Goal: Information Seeking & Learning: Find specific fact

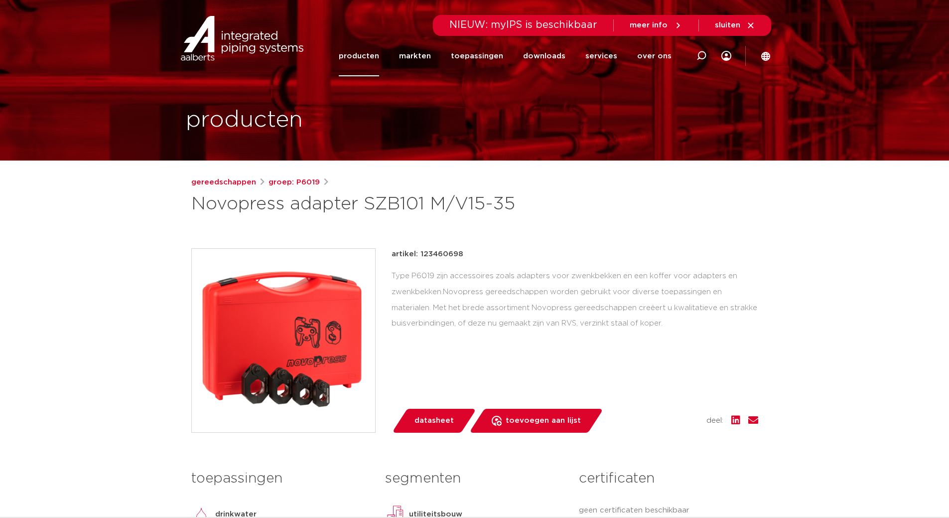
click at [364, 56] on link "producten" at bounding box center [359, 56] width 40 height 40
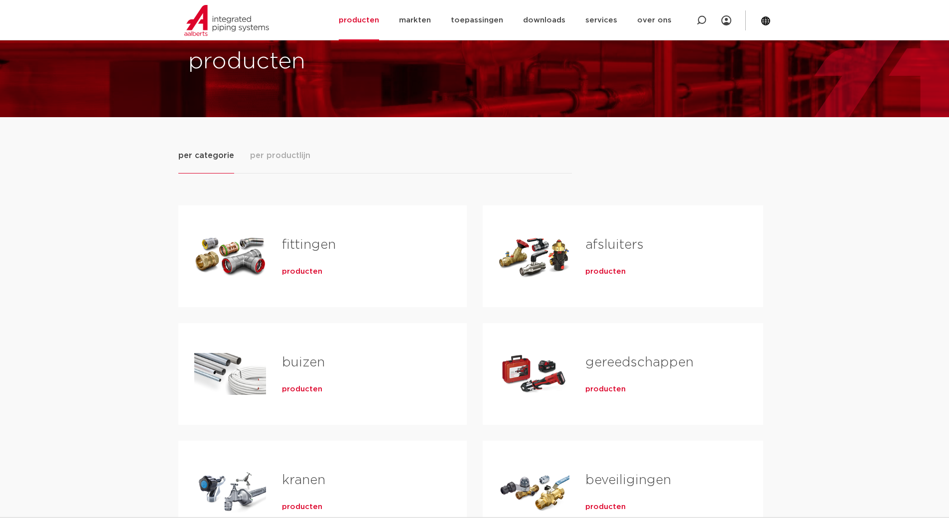
scroll to position [50, 0]
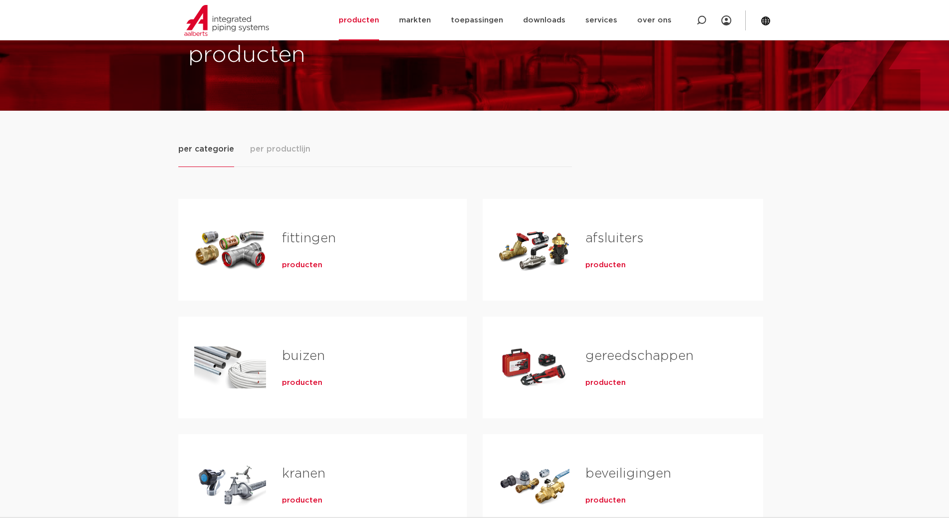
click at [303, 265] on span "producten" at bounding box center [302, 265] width 40 height 10
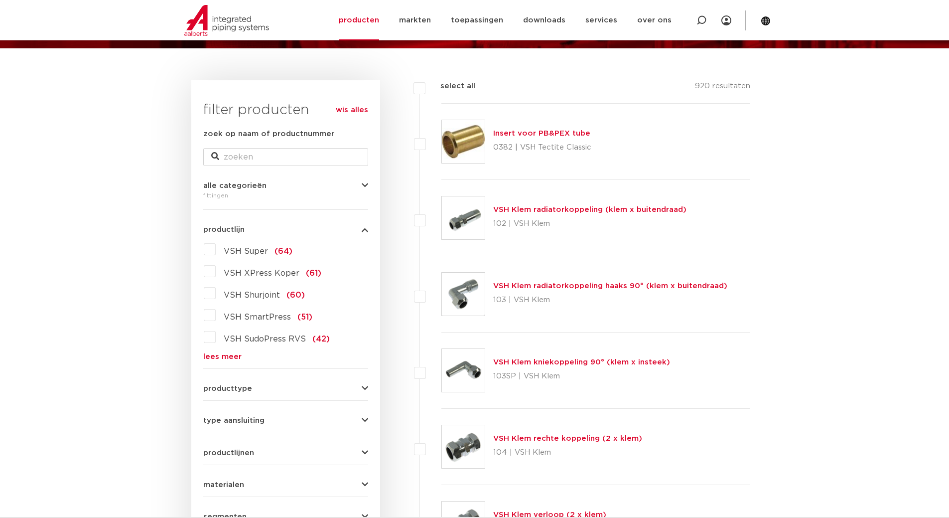
scroll to position [112, 0]
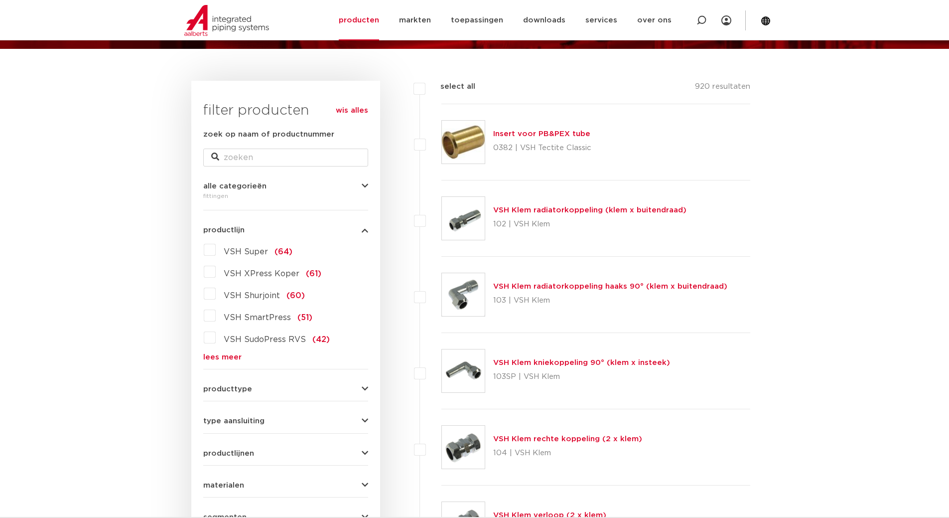
click at [216, 270] on label "VSH XPress Koper (61)" at bounding box center [269, 272] width 106 height 16
click at [0, 0] on input "VSH XPress Koper (61)" at bounding box center [0, 0] width 0 height 0
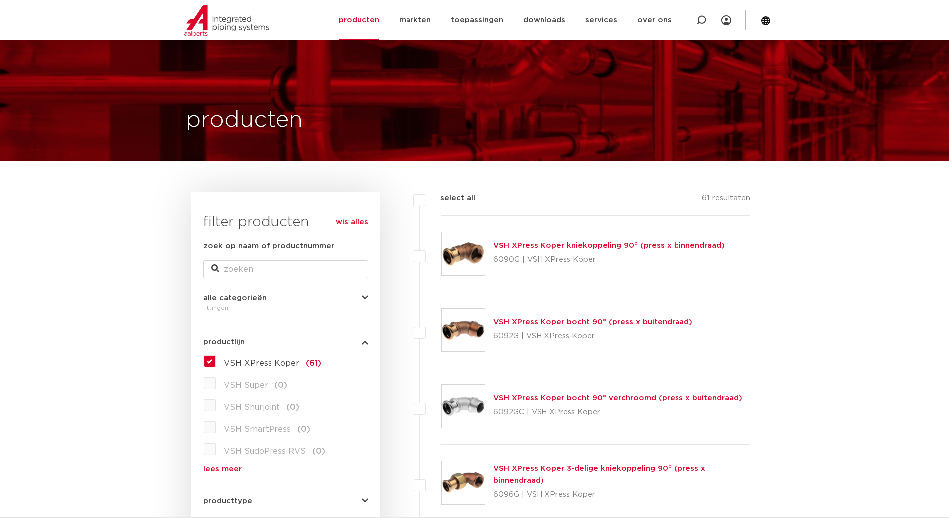
scroll to position [112, 0]
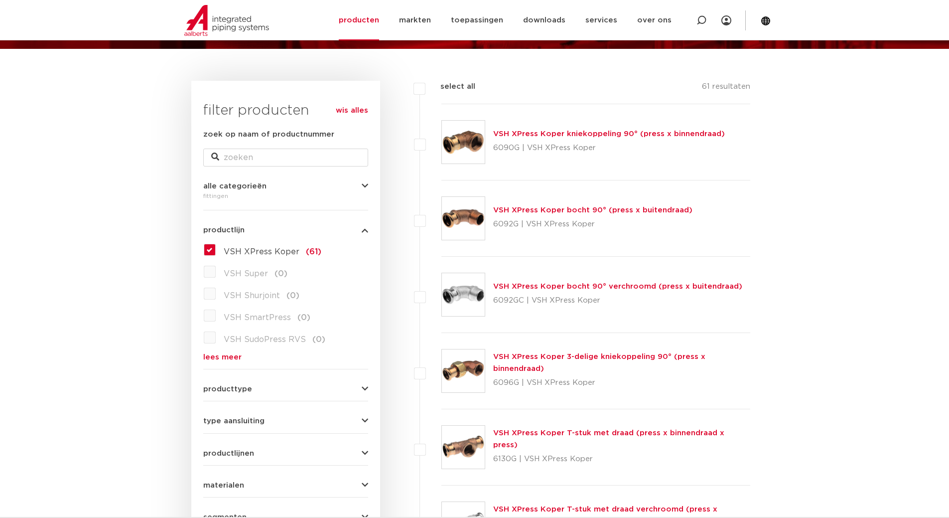
click at [534, 440] on link "VSH XPress Koper T-stuk met draad (press x binnendraad x press)" at bounding box center [608, 438] width 231 height 19
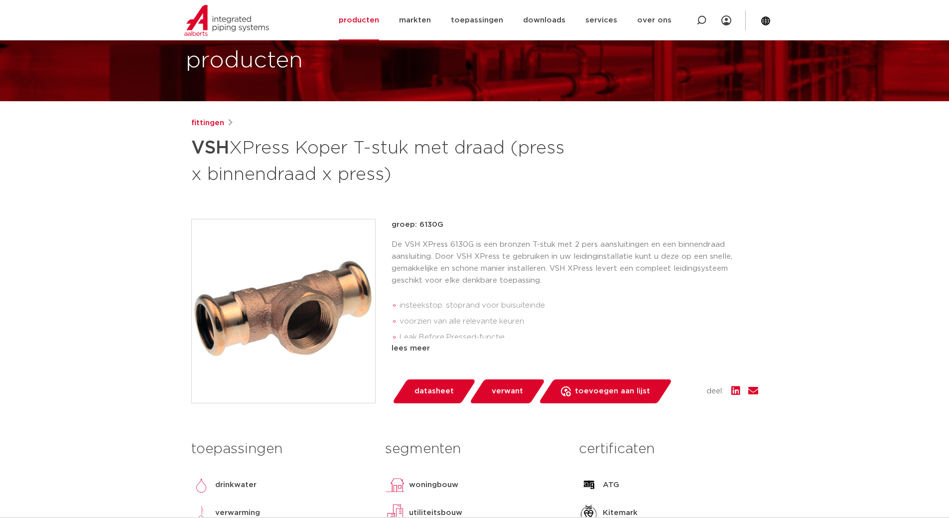
scroll to position [100, 0]
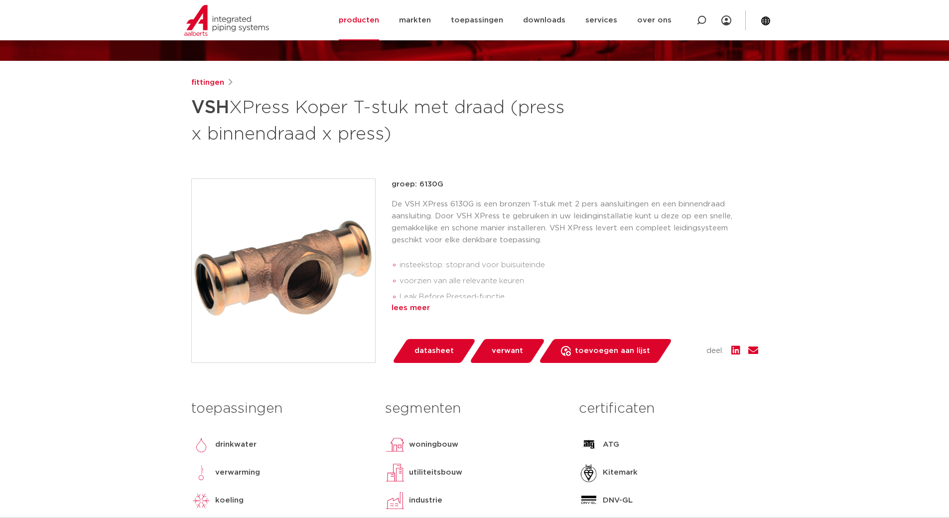
click at [414, 306] on div "lees meer" at bounding box center [575, 308] width 367 height 12
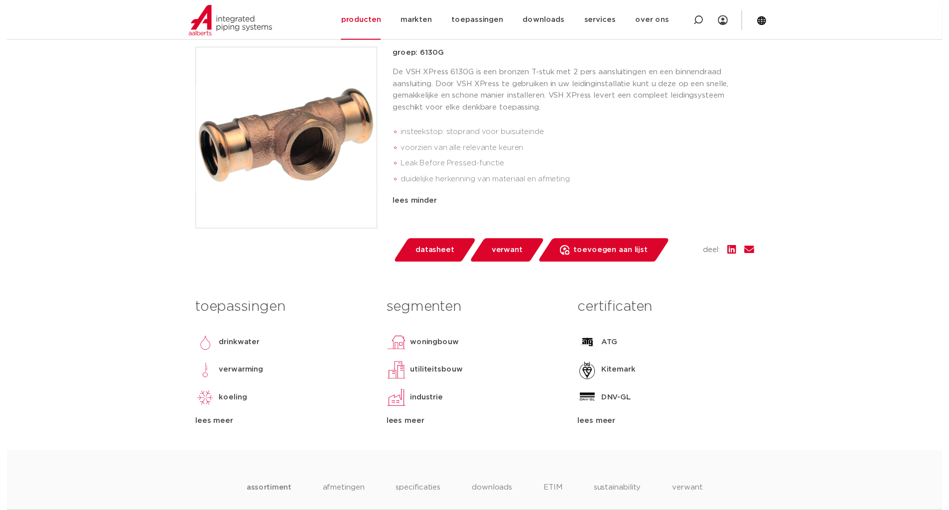
scroll to position [230, 0]
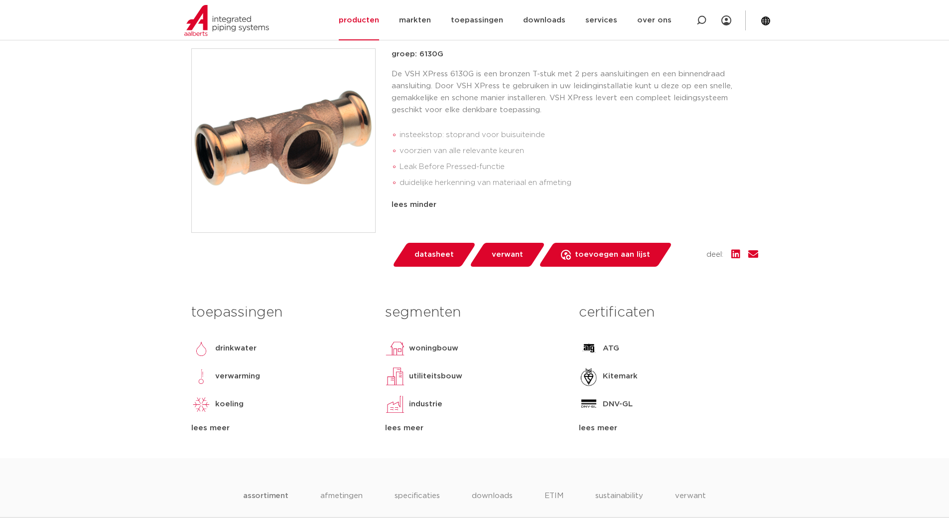
click at [433, 255] on span "datasheet" at bounding box center [434, 255] width 39 height 16
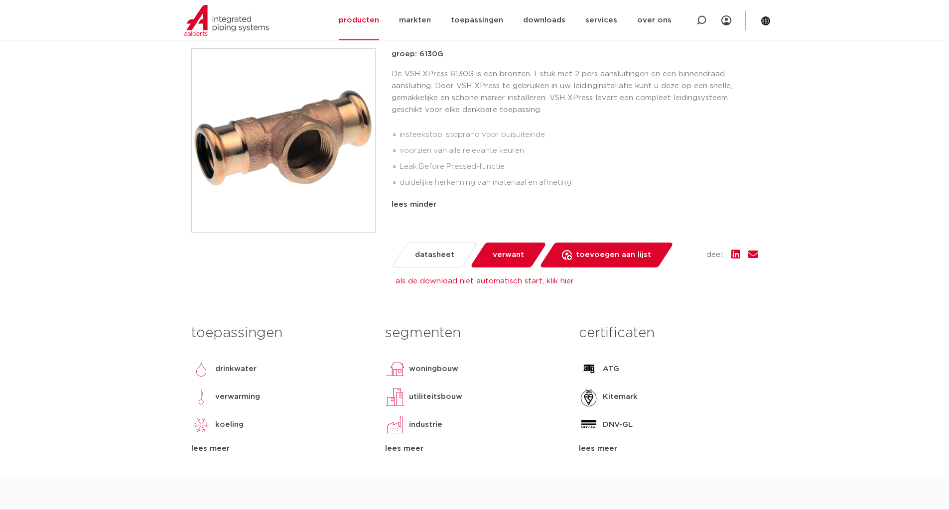
click at [510, 284] on link "als de download niet automatisch start, klik hier" at bounding box center [485, 281] width 178 height 7
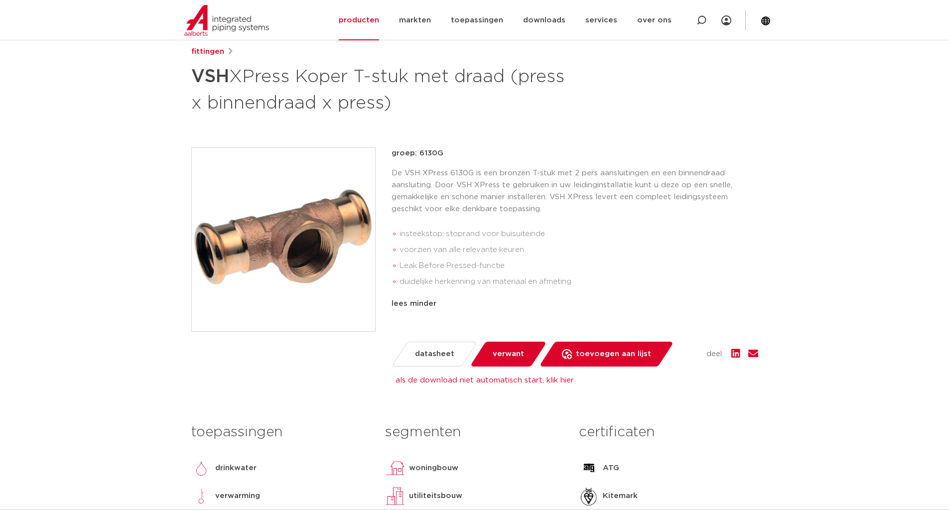
scroll to position [130, 0]
click at [235, 23] on img at bounding box center [226, 20] width 85 height 31
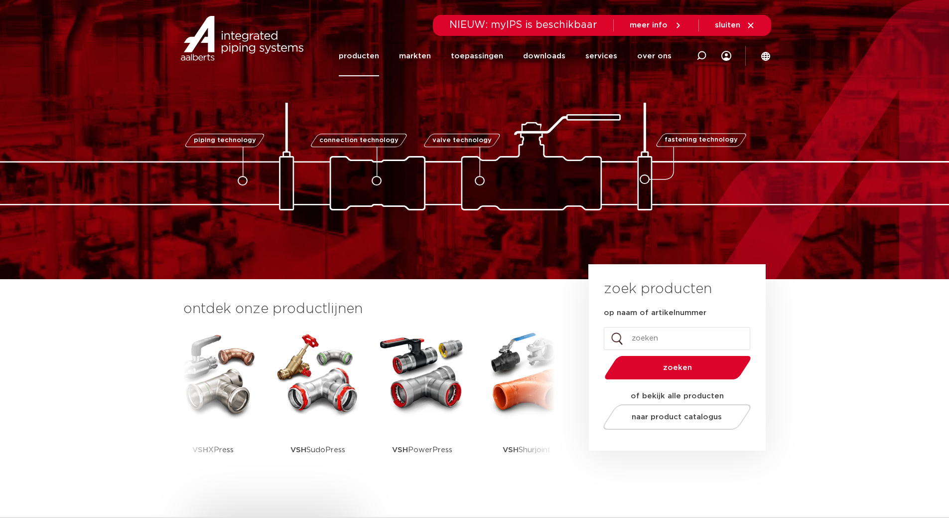
click at [375, 59] on link "producten" at bounding box center [359, 56] width 40 height 40
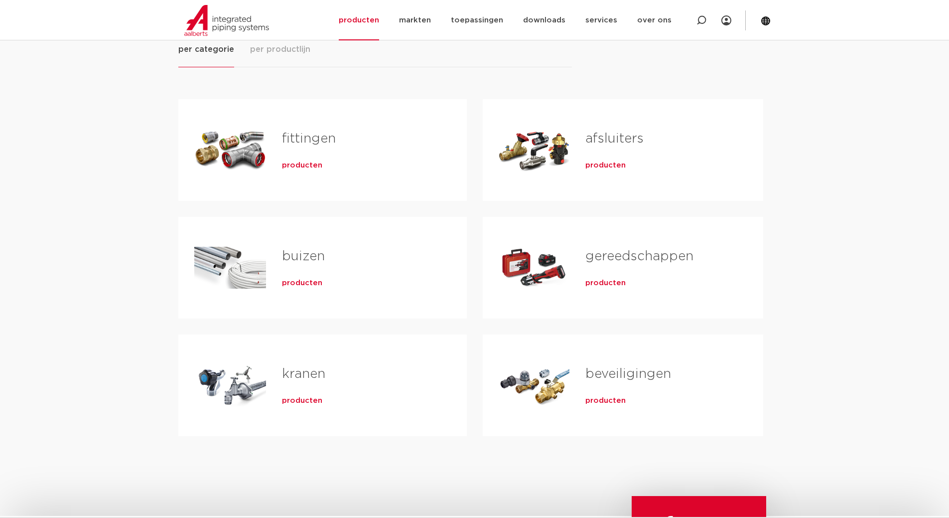
click at [609, 281] on span "producten" at bounding box center [606, 283] width 40 height 10
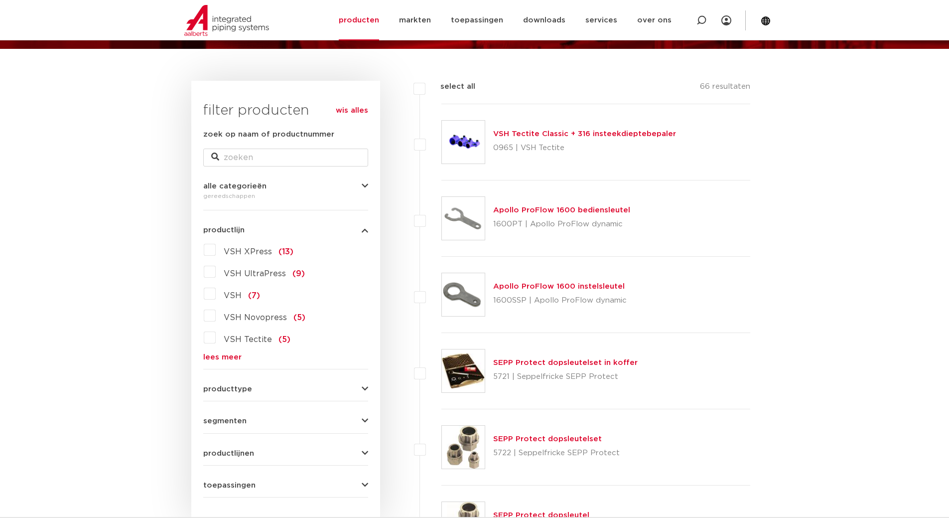
click at [216, 317] on label "VSH Novopress (5)" at bounding box center [261, 316] width 90 height 16
click at [0, 0] on input "VSH Novopress (5)" at bounding box center [0, 0] width 0 height 0
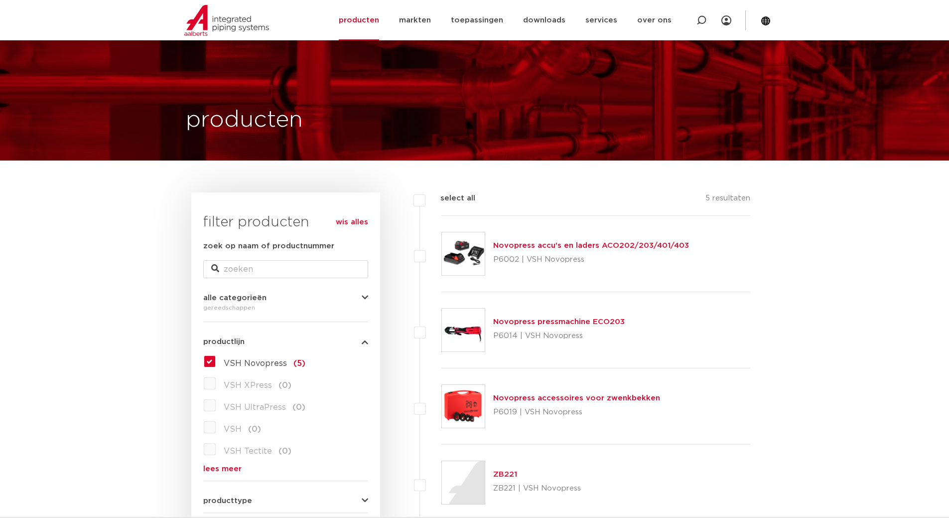
scroll to position [112, 0]
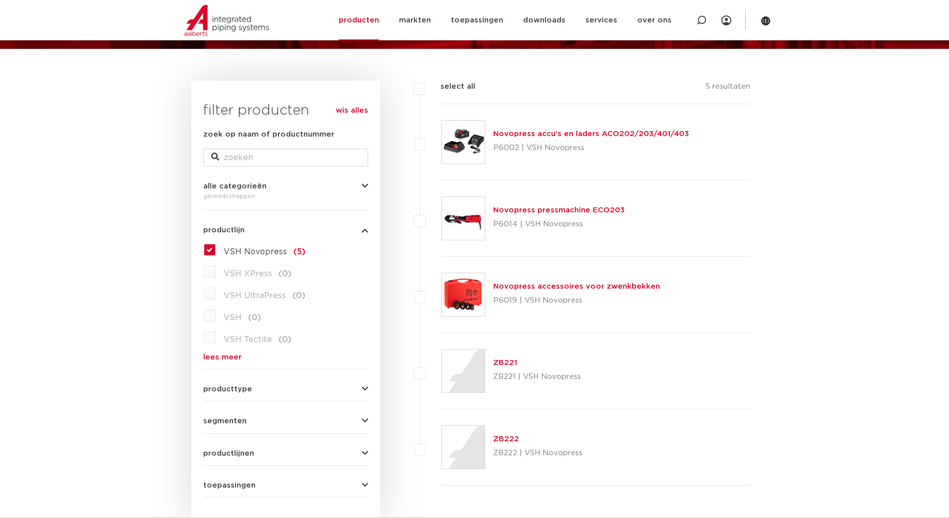
click at [539, 285] on link "Novopress accessoires voor zwenkbekken" at bounding box center [576, 286] width 167 height 7
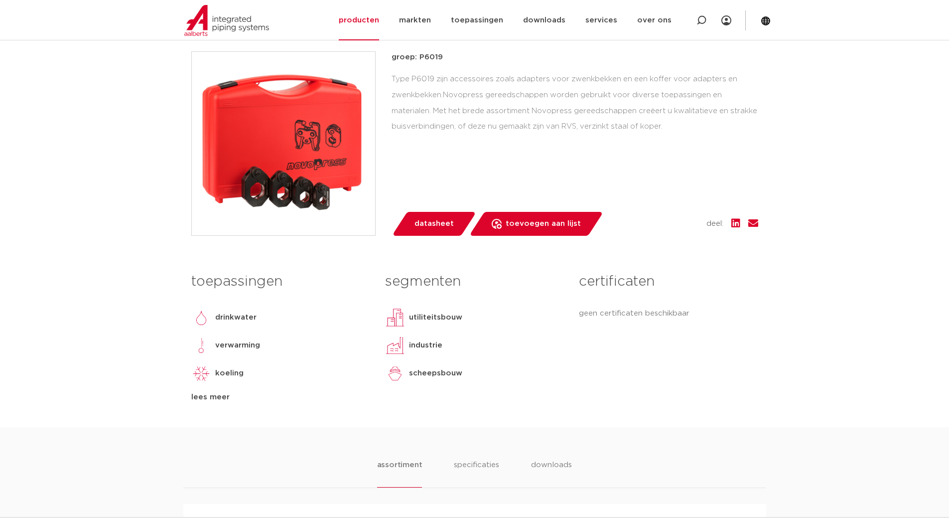
scroll to position [150, 0]
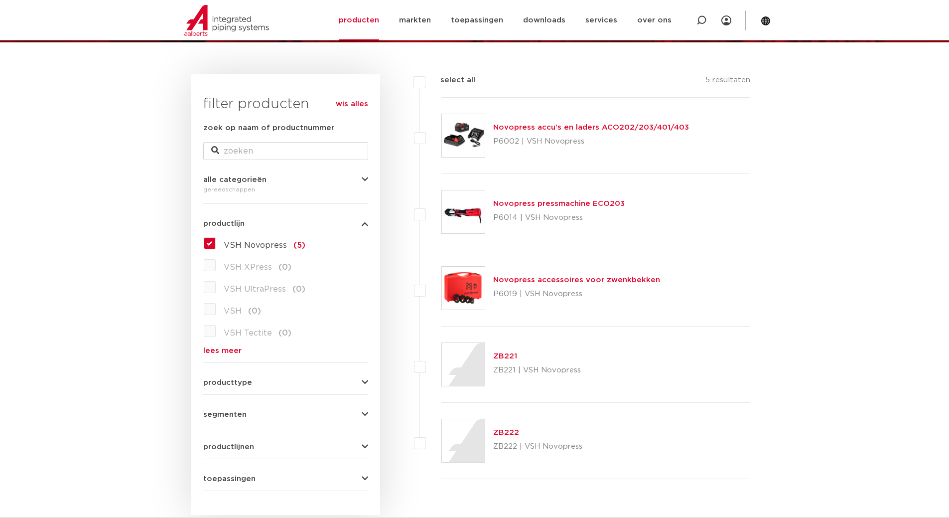
scroll to position [112, 0]
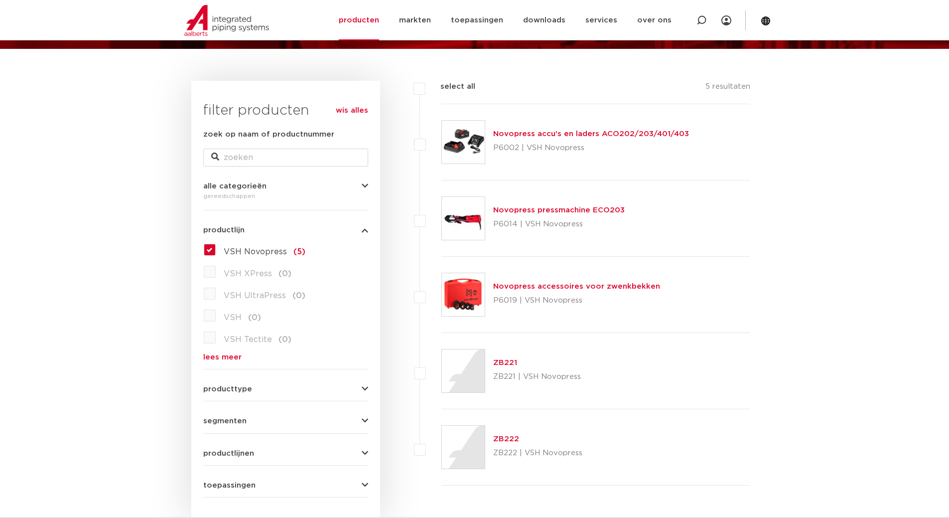
click at [216, 251] on label "VSH Novopress (5)" at bounding box center [261, 250] width 90 height 16
click at [0, 0] on input "VSH Novopress (5)" at bounding box center [0, 0] width 0 height 0
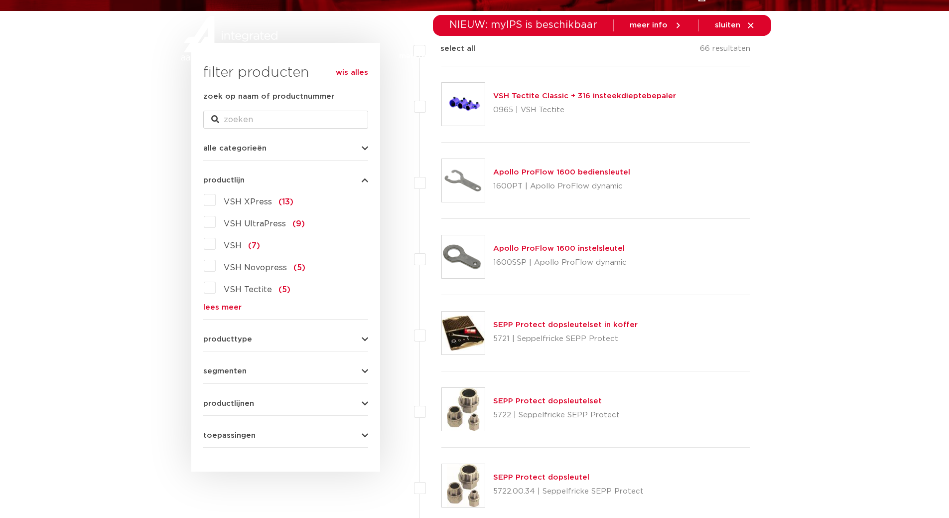
click at [216, 222] on label "VSH UltraPress (9)" at bounding box center [260, 222] width 89 height 16
click at [0, 0] on input "VSH UltraPress (9)" at bounding box center [0, 0] width 0 height 0
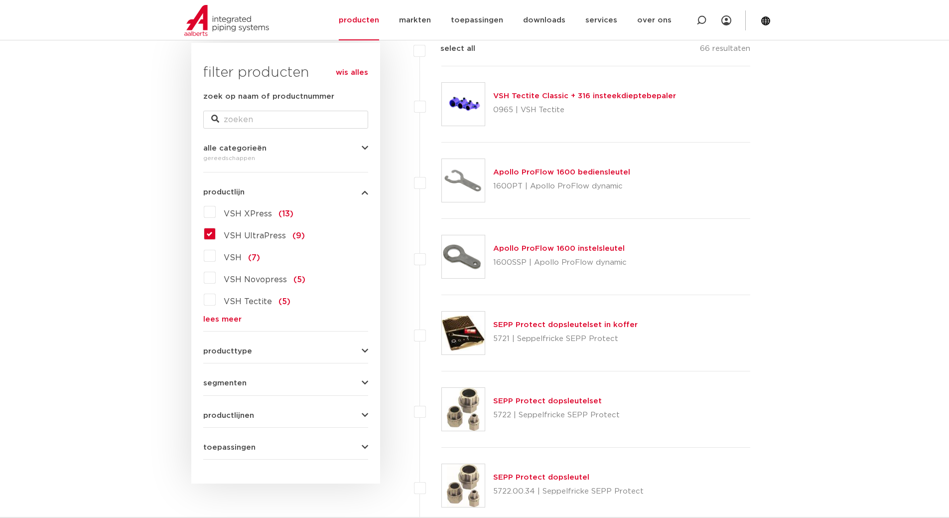
scroll to position [112, 0]
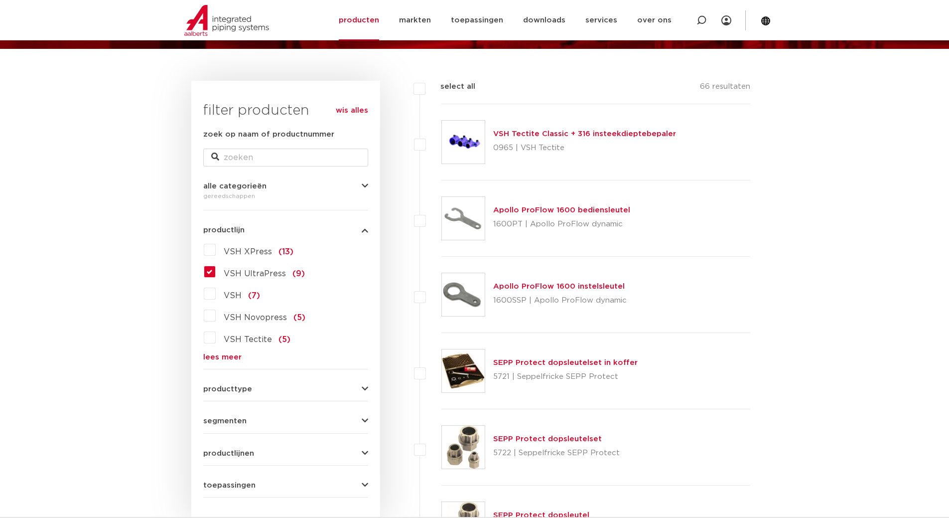
click at [216, 273] on label "VSH UltraPress (9)" at bounding box center [260, 272] width 89 height 16
click at [0, 0] on input "VSH UltraPress (9)" at bounding box center [0, 0] width 0 height 0
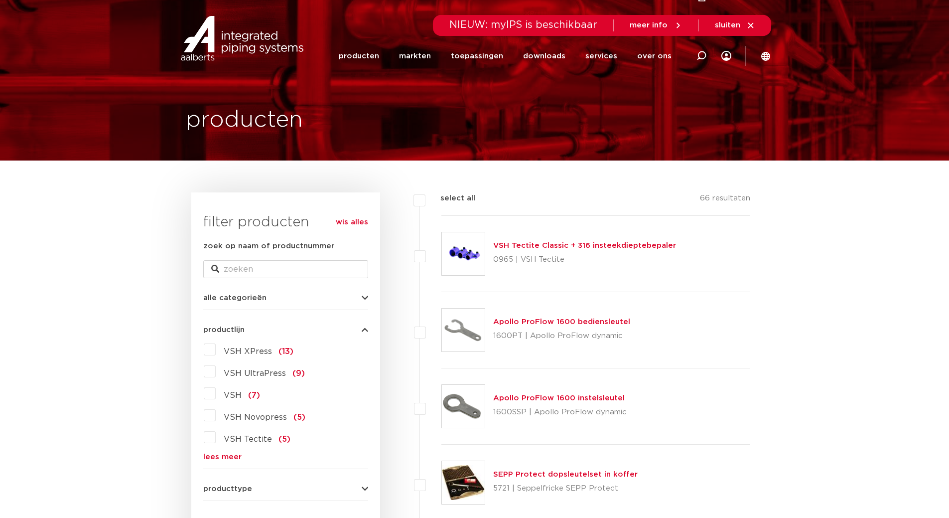
click at [216, 351] on label "VSH XPress (13)" at bounding box center [255, 349] width 78 height 16
click at [0, 0] on input "VSH XPress (13)" at bounding box center [0, 0] width 0 height 0
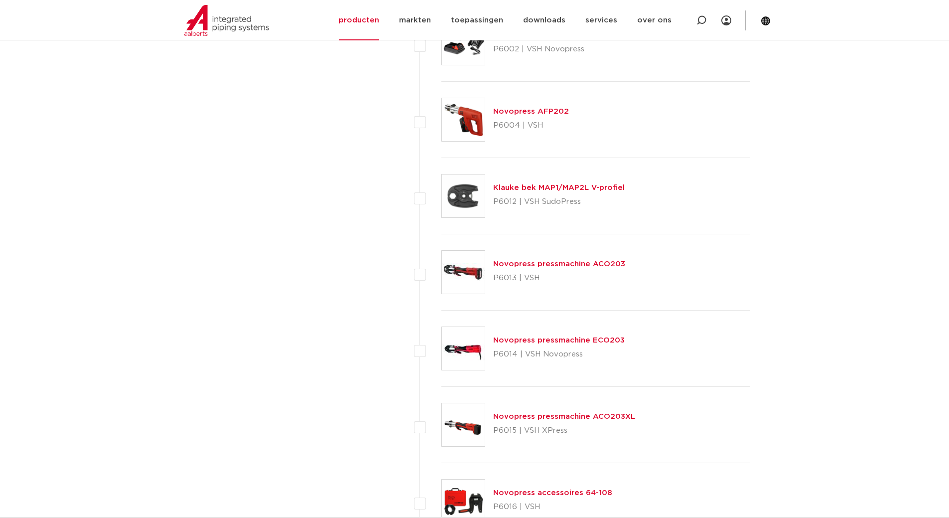
scroll to position [3700, 0]
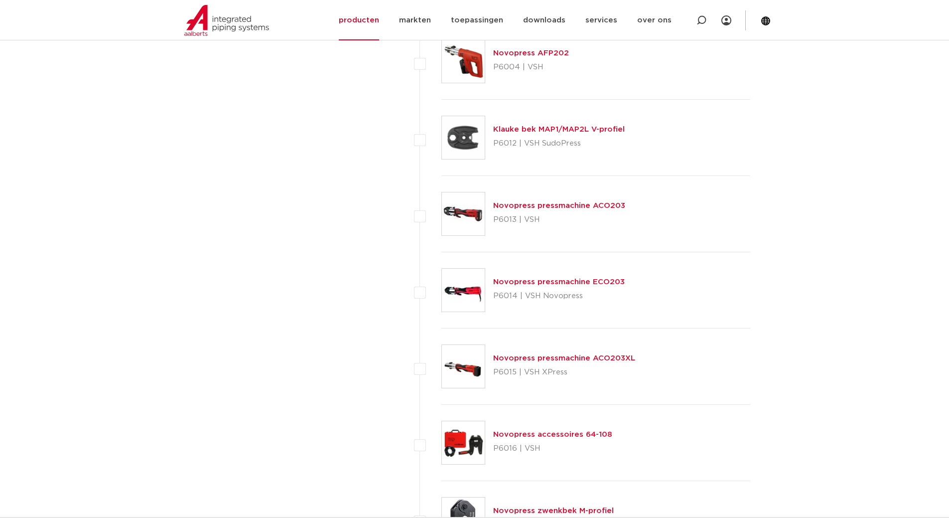
click at [553, 206] on link "Novopress pressmachine ACO203" at bounding box center [559, 205] width 132 height 7
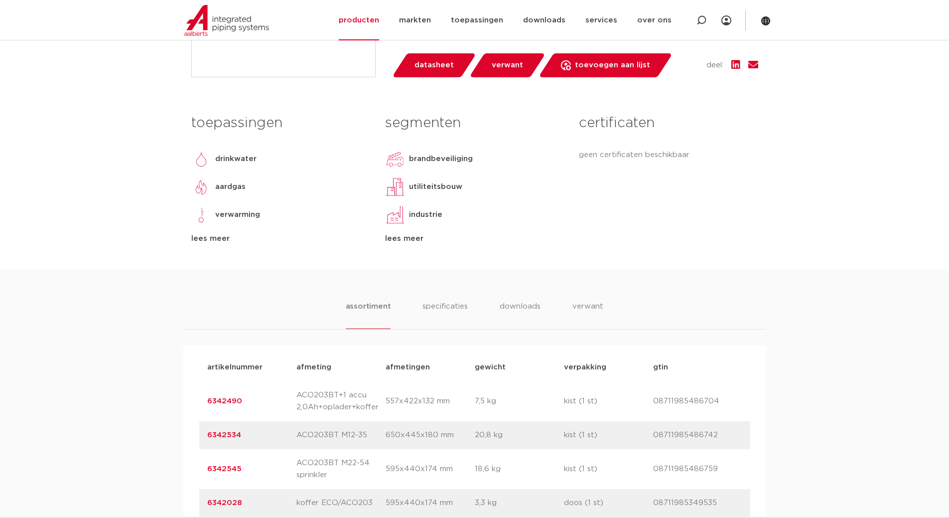
scroll to position [399, 0]
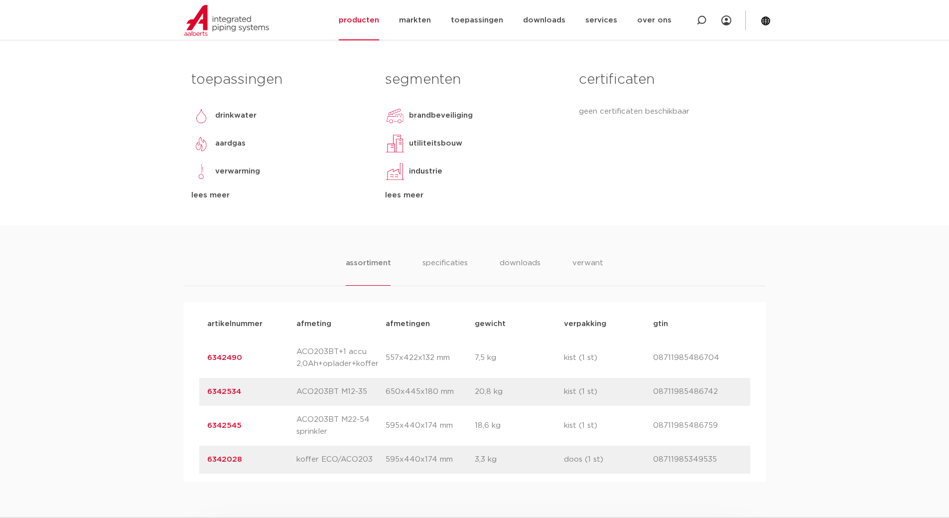
drag, startPoint x: 655, startPoint y: 357, endPoint x: 751, endPoint y: 355, distance: 96.2
click at [750, 355] on div "artikelnummer 6342490 afmeting ACO203BT+1 accu 2,0Ah+oplader+koffer [GEOGRAPHIC…" at bounding box center [474, 358] width 551 height 40
copy p "08711985486704"
